Goal: Task Accomplishment & Management: Manage account settings

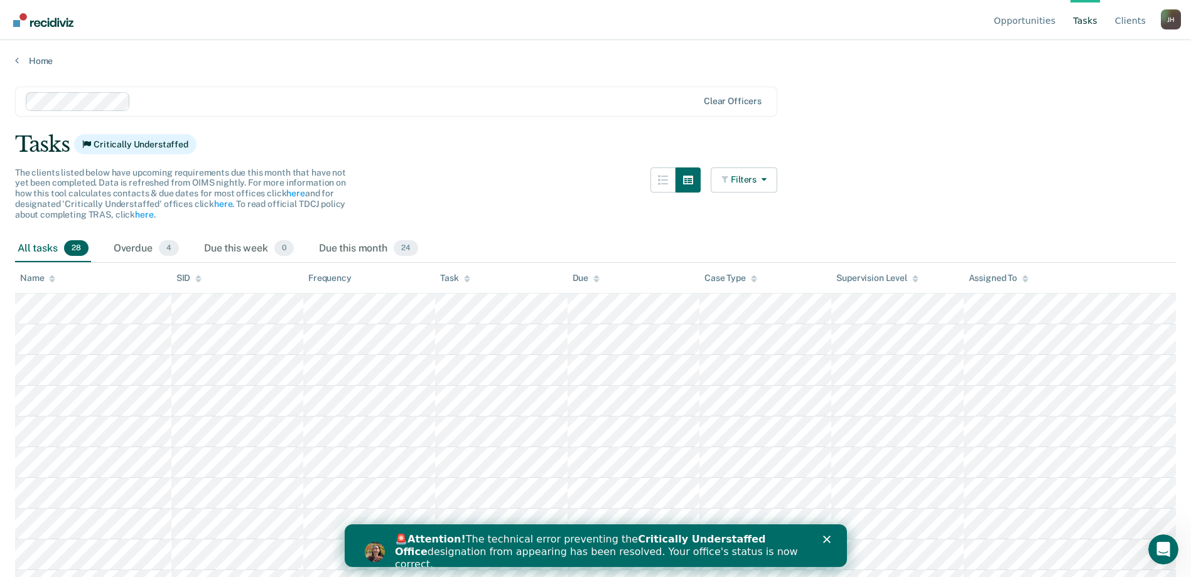
click at [829, 534] on div "🚨 Attention! The technical error preventing the Critically Understaffed Office …" at bounding box center [595, 552] width 502 height 45
click at [830, 537] on div "Close" at bounding box center [828, 540] width 13 height 8
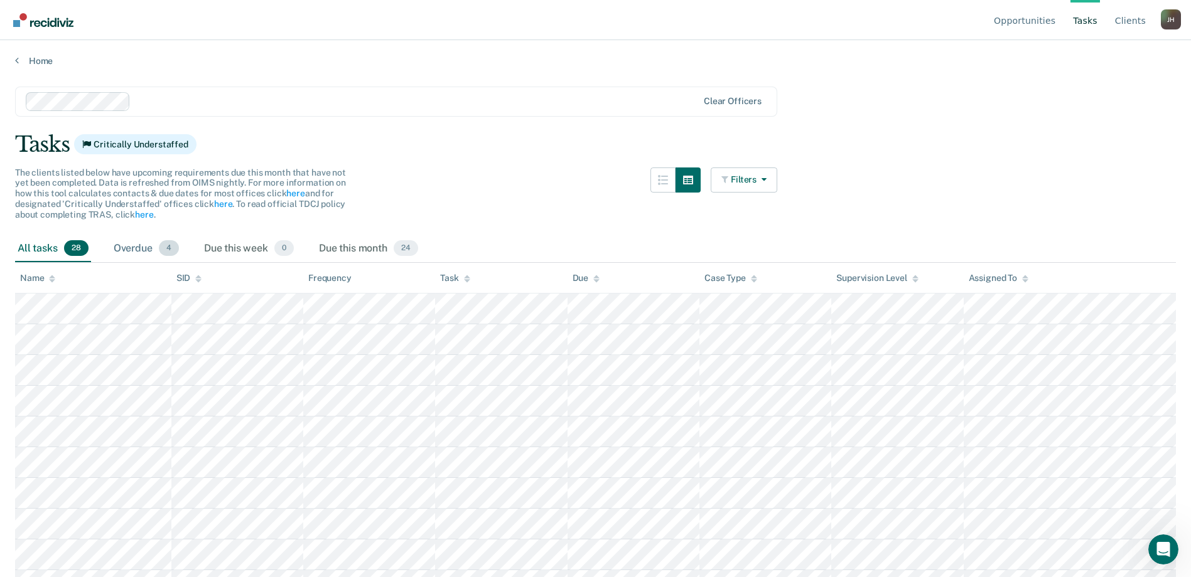
click at [145, 242] on div "Overdue 4" at bounding box center [146, 249] width 70 height 28
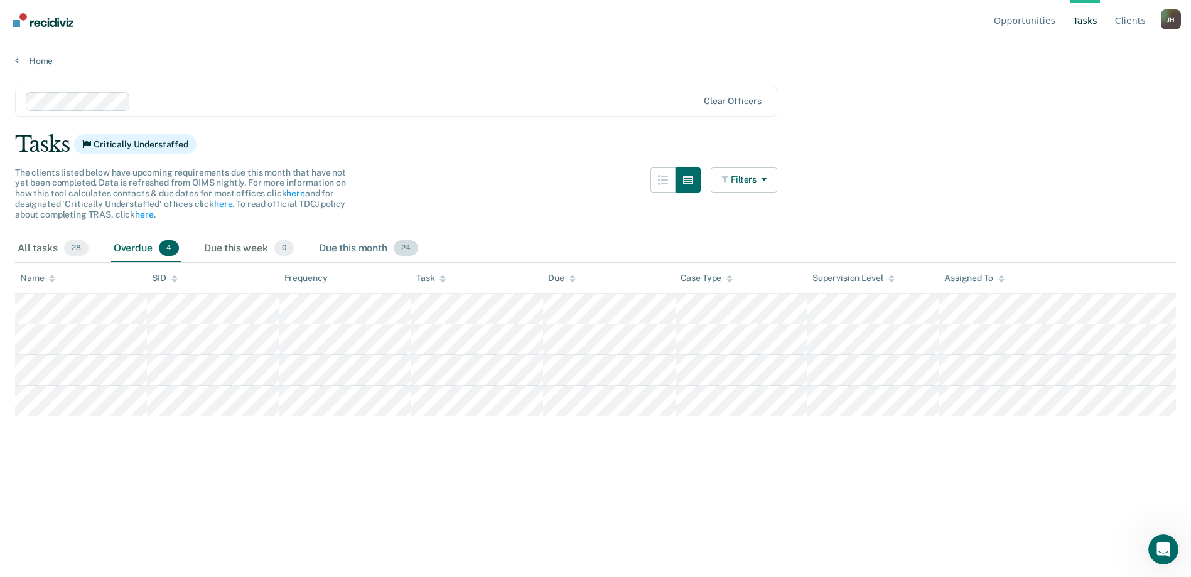
click at [355, 250] on div "Due this month 24" at bounding box center [368, 249] width 104 height 28
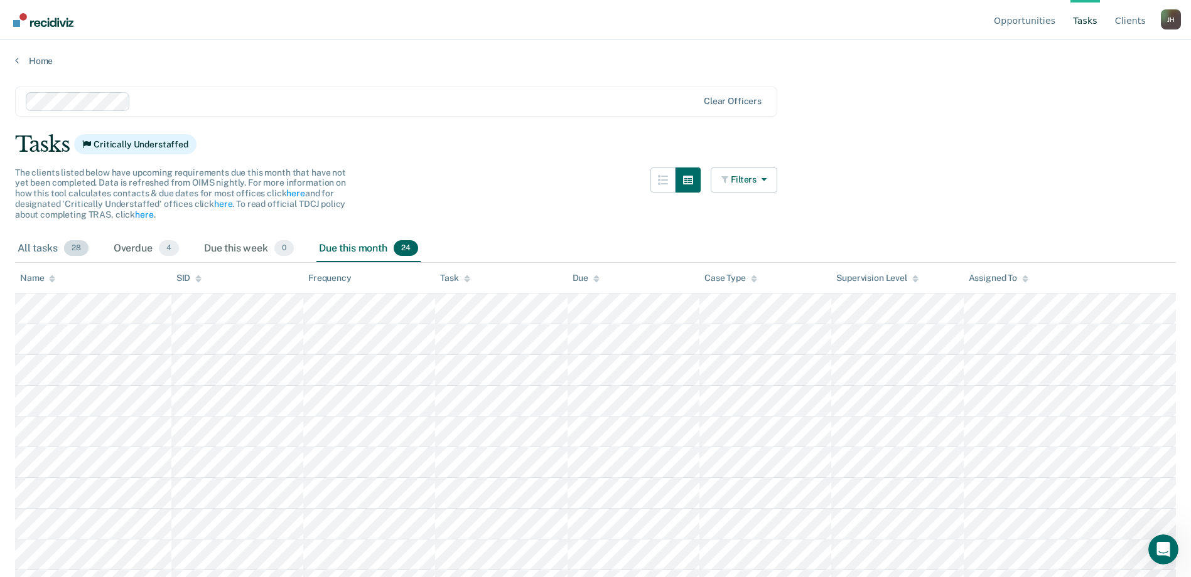
click at [60, 243] on div "All tasks 28" at bounding box center [53, 249] width 76 height 28
